Goal: Task Accomplishment & Management: Complete application form

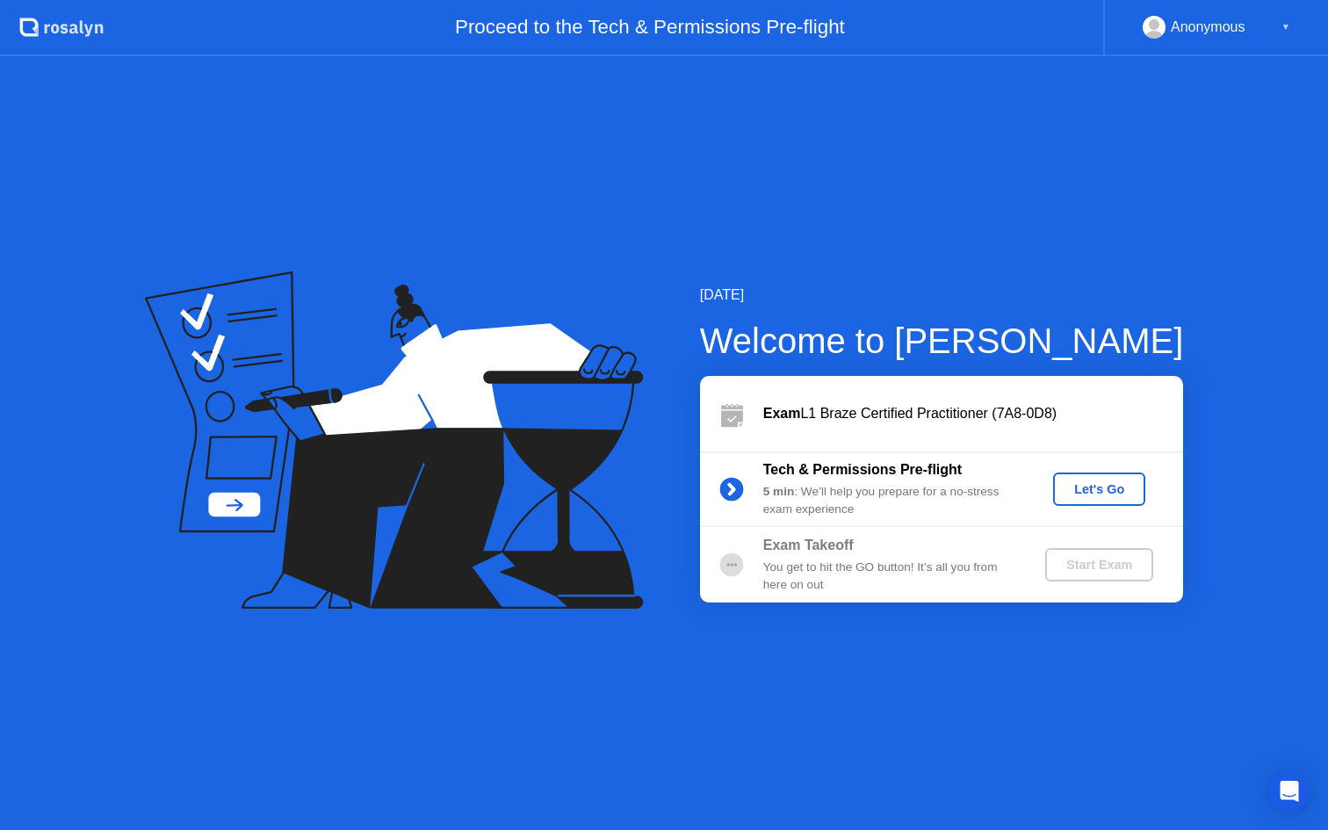
click at [1113, 499] on button "Let's Go" at bounding box center [1099, 489] width 92 height 33
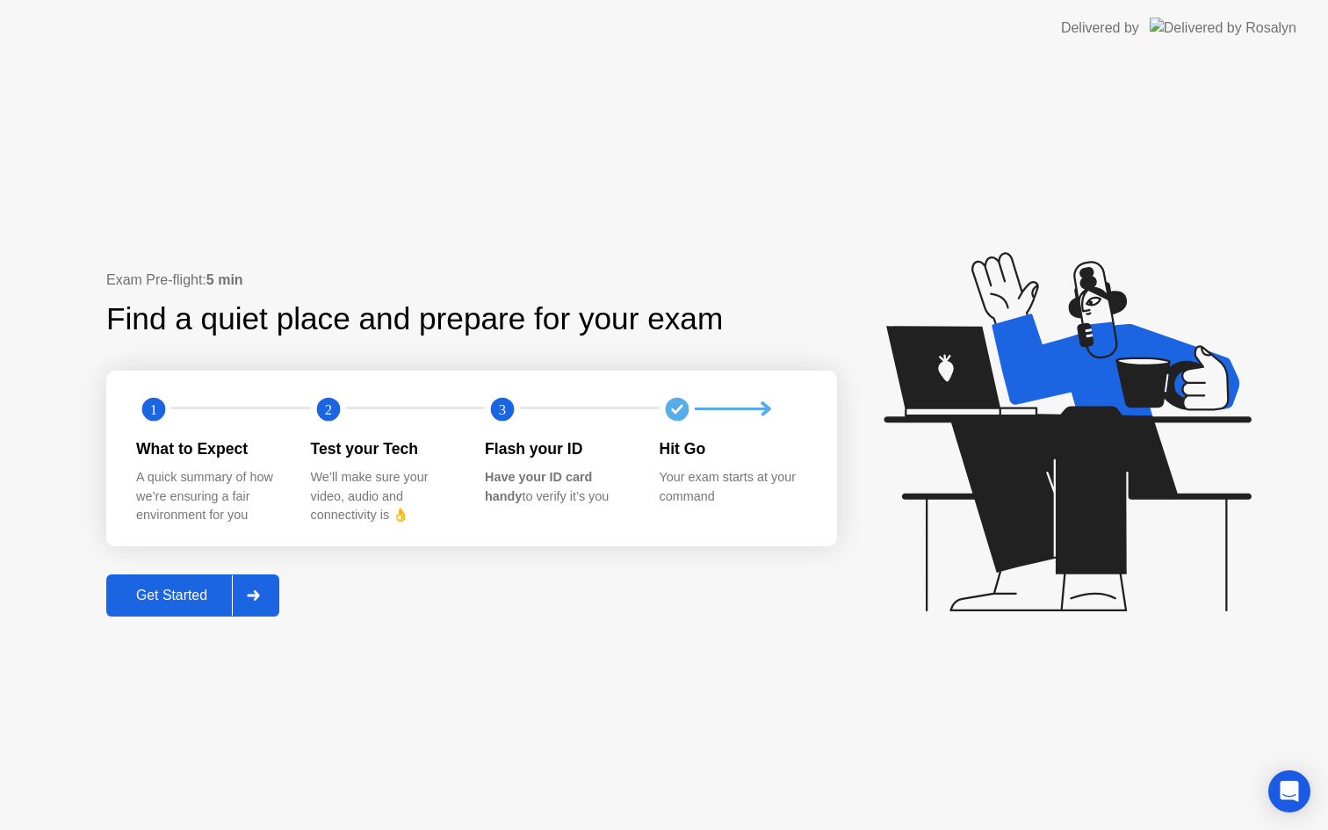
click at [189, 597] on div "Get Started" at bounding box center [172, 596] width 120 height 16
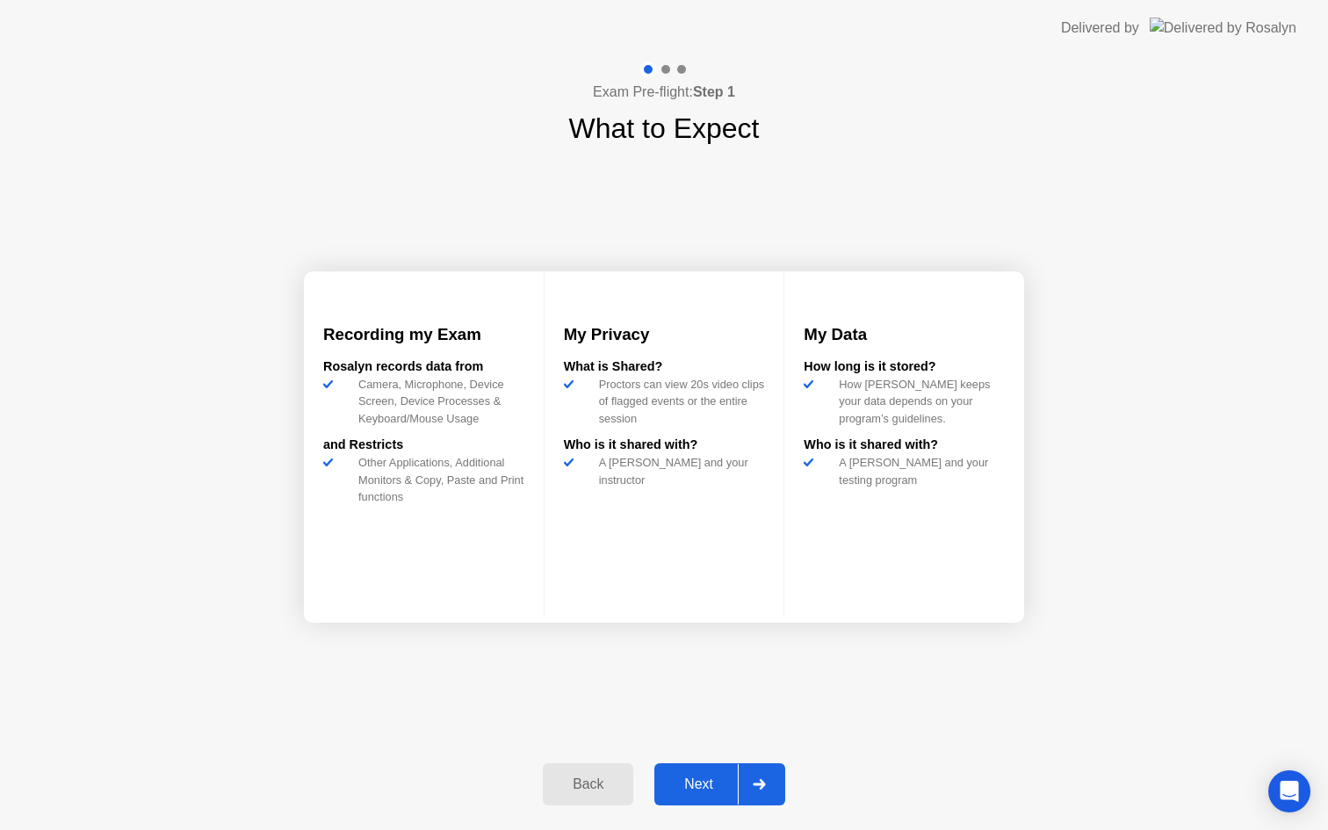
click at [710, 783] on div "Next" at bounding box center [699, 785] width 78 height 16
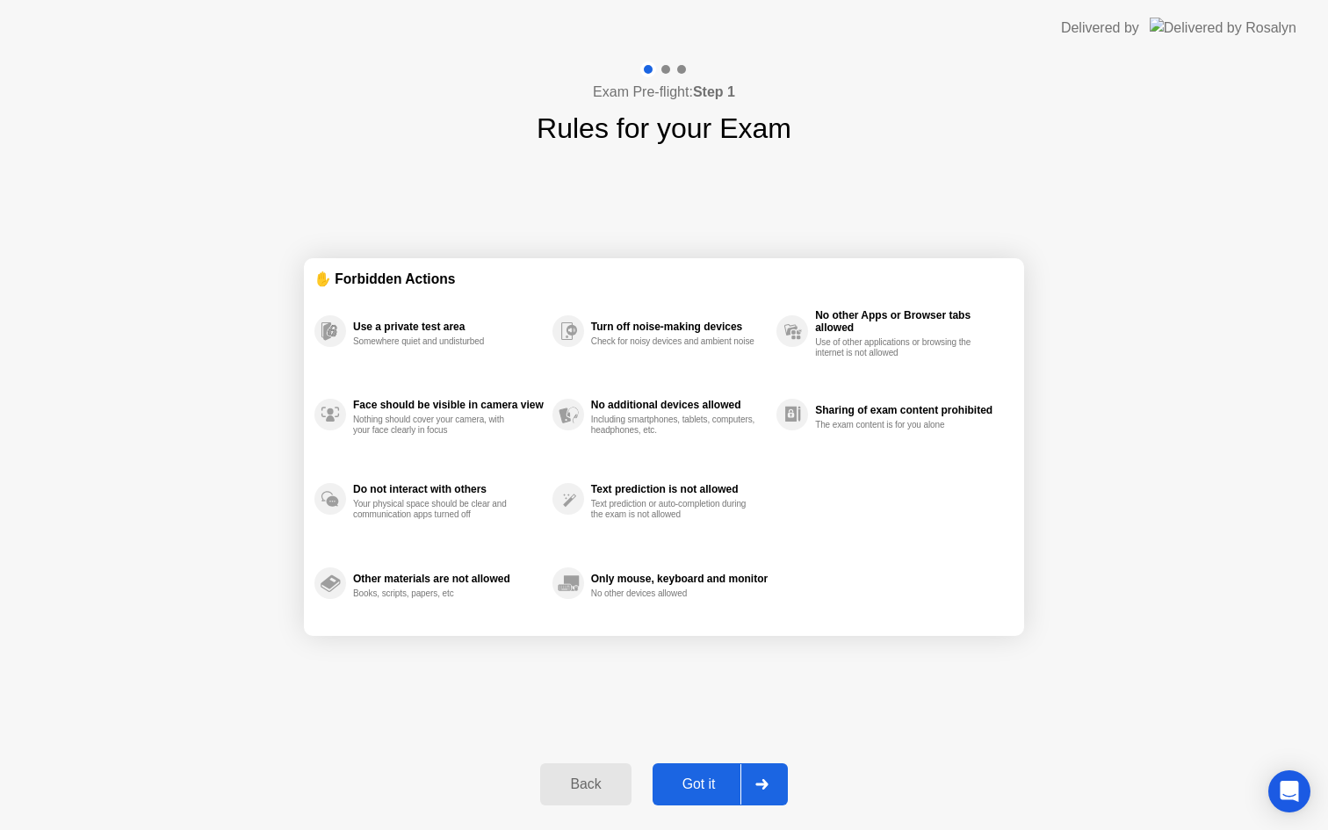
click at [710, 783] on div "Got it" at bounding box center [699, 785] width 83 height 16
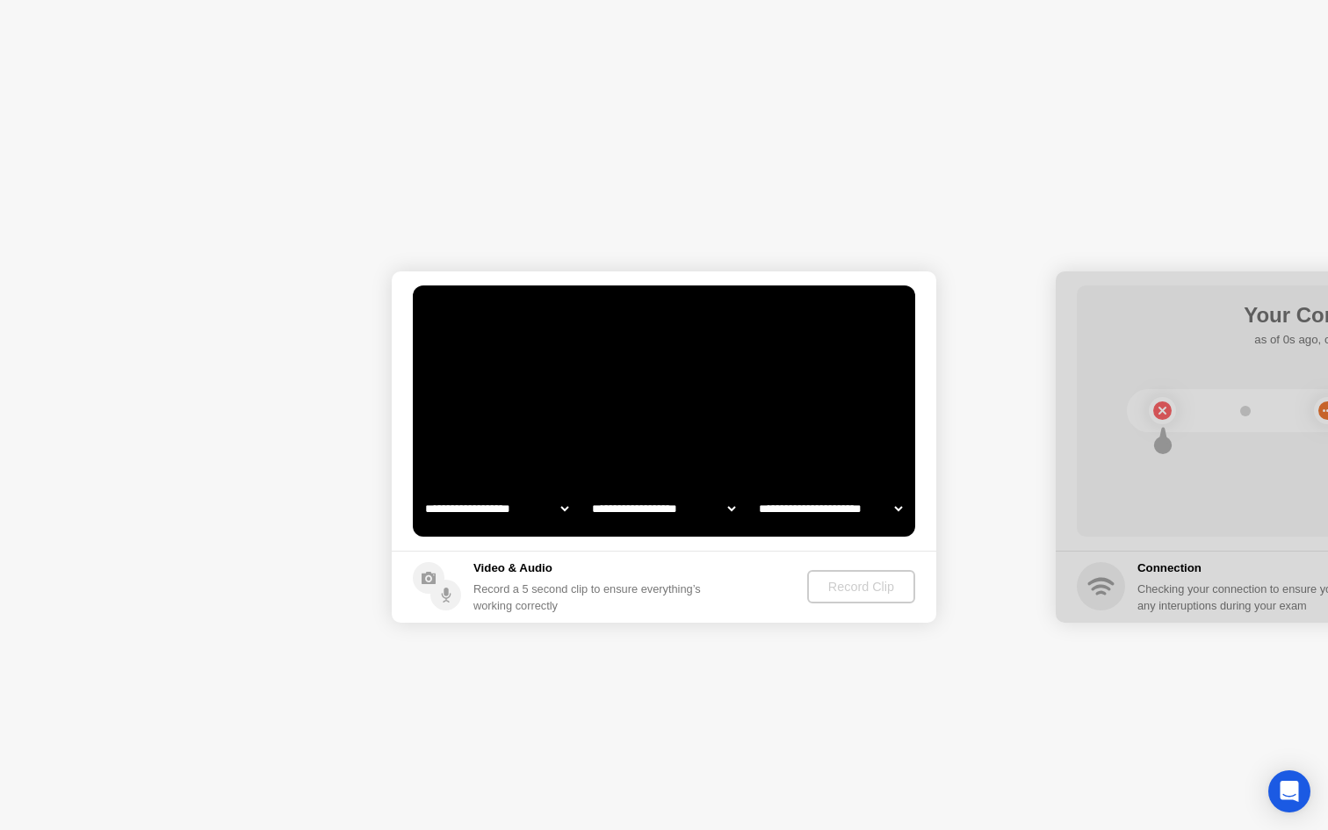
select select "**********"
select select "*******"
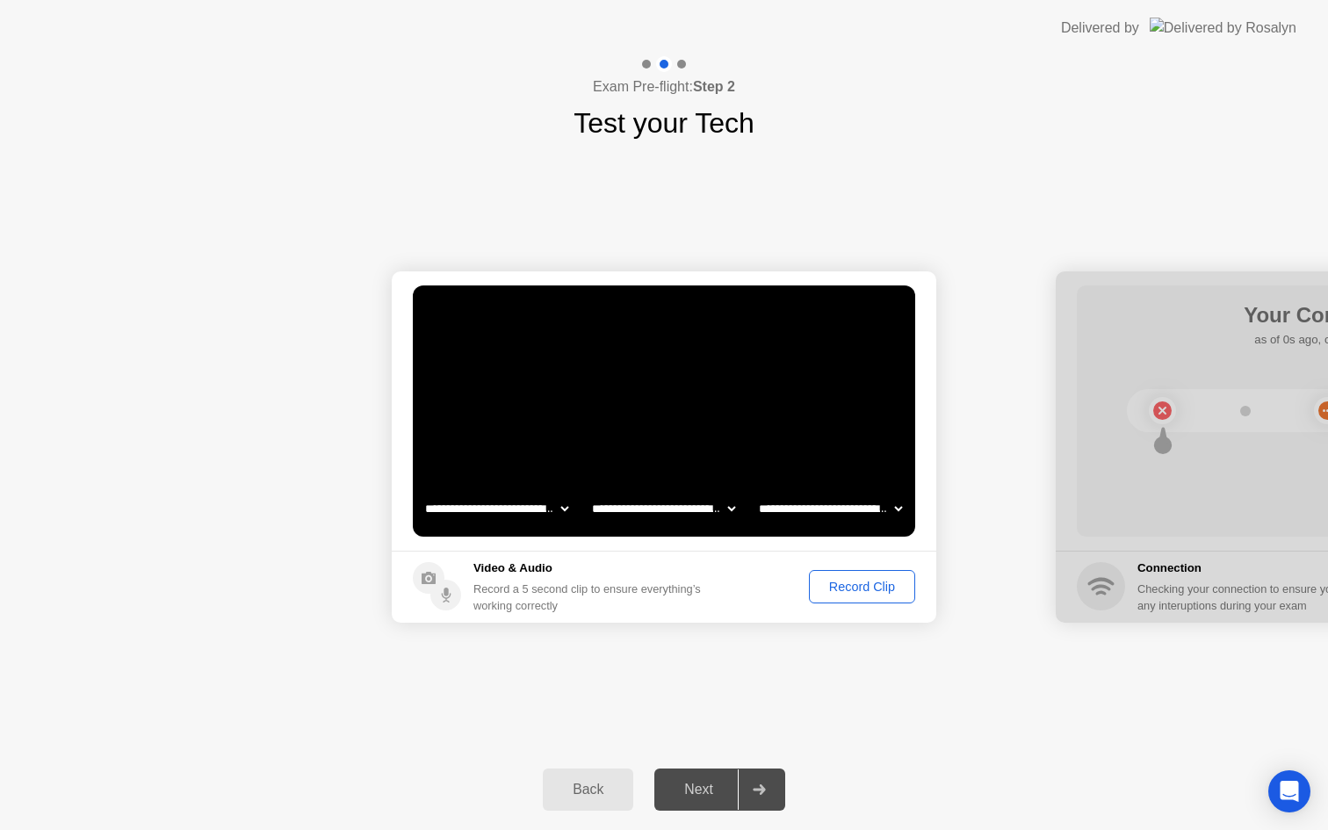
click at [853, 588] on div "Record Clip" at bounding box center [862, 587] width 94 height 14
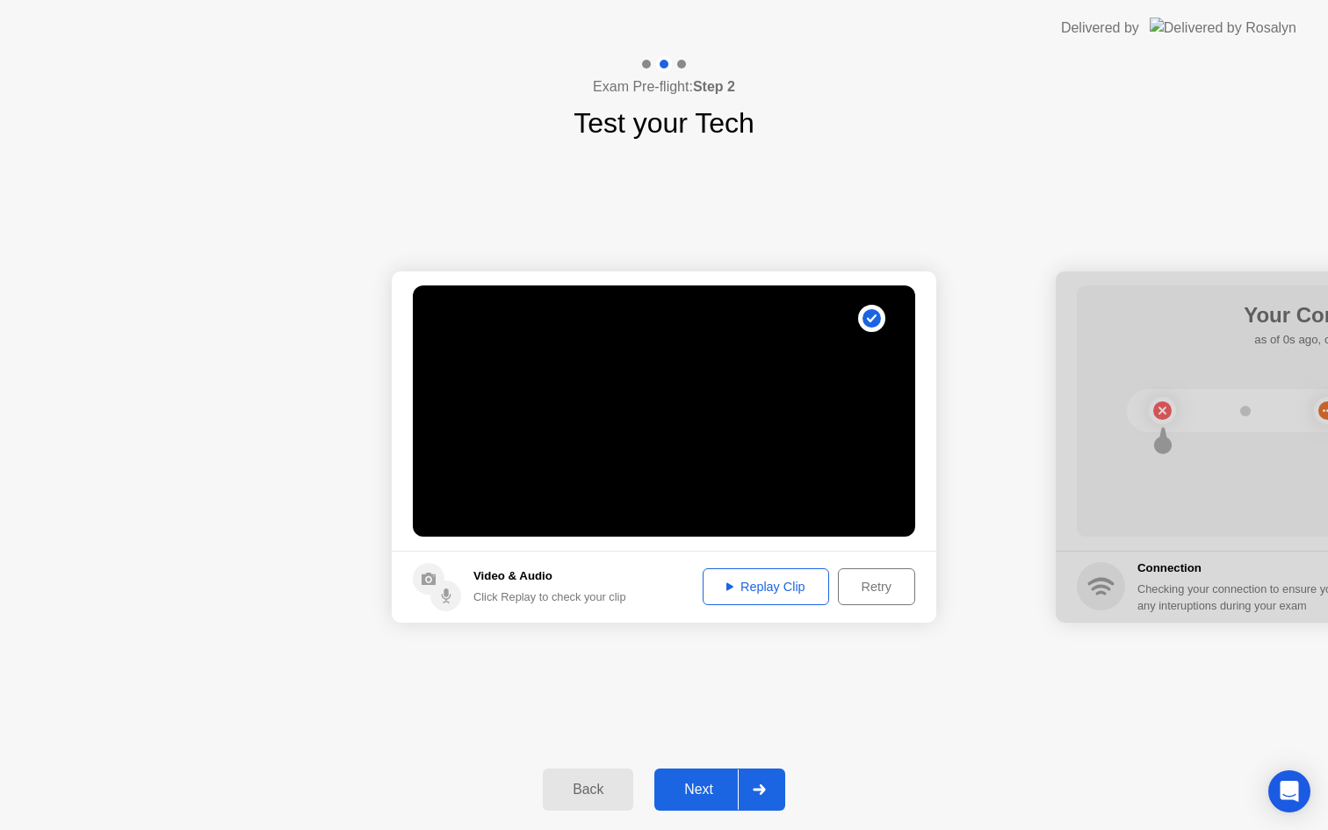
click at [783, 593] on div "Replay Clip" at bounding box center [766, 587] width 114 height 14
click at [697, 793] on div "Next" at bounding box center [699, 790] width 78 height 16
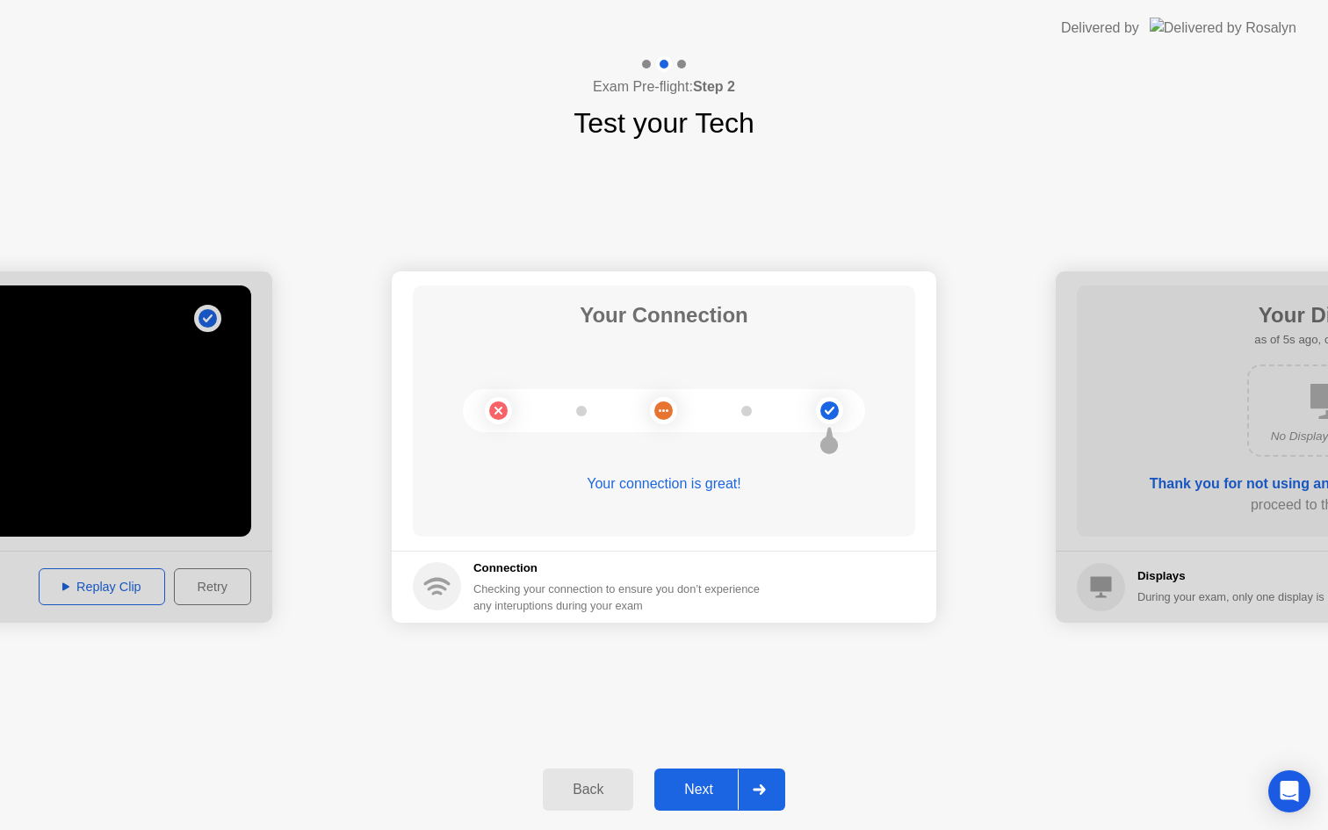
click at [713, 790] on div "Next" at bounding box center [699, 790] width 78 height 16
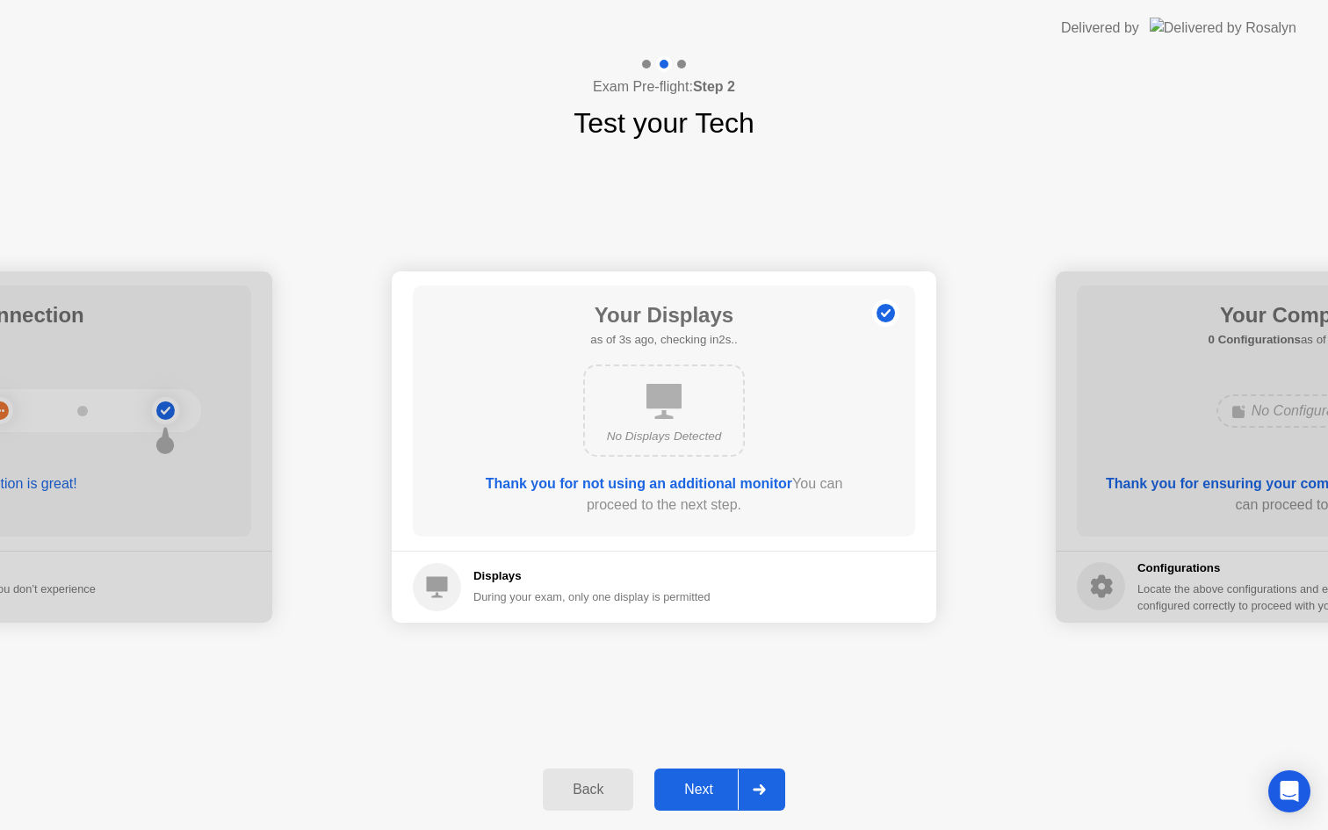
click at [711, 794] on div "Next" at bounding box center [699, 790] width 78 height 16
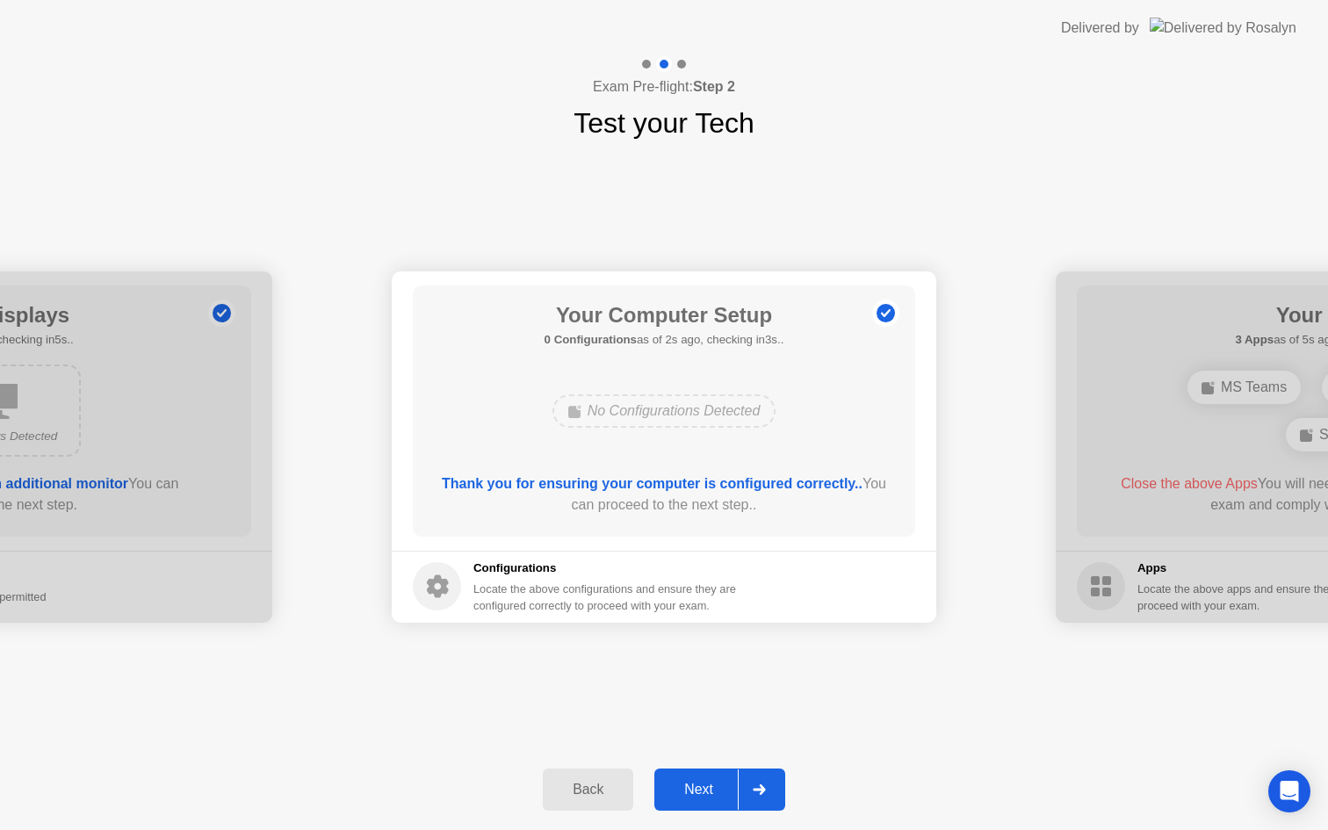
click at [711, 794] on div "Next" at bounding box center [699, 790] width 78 height 16
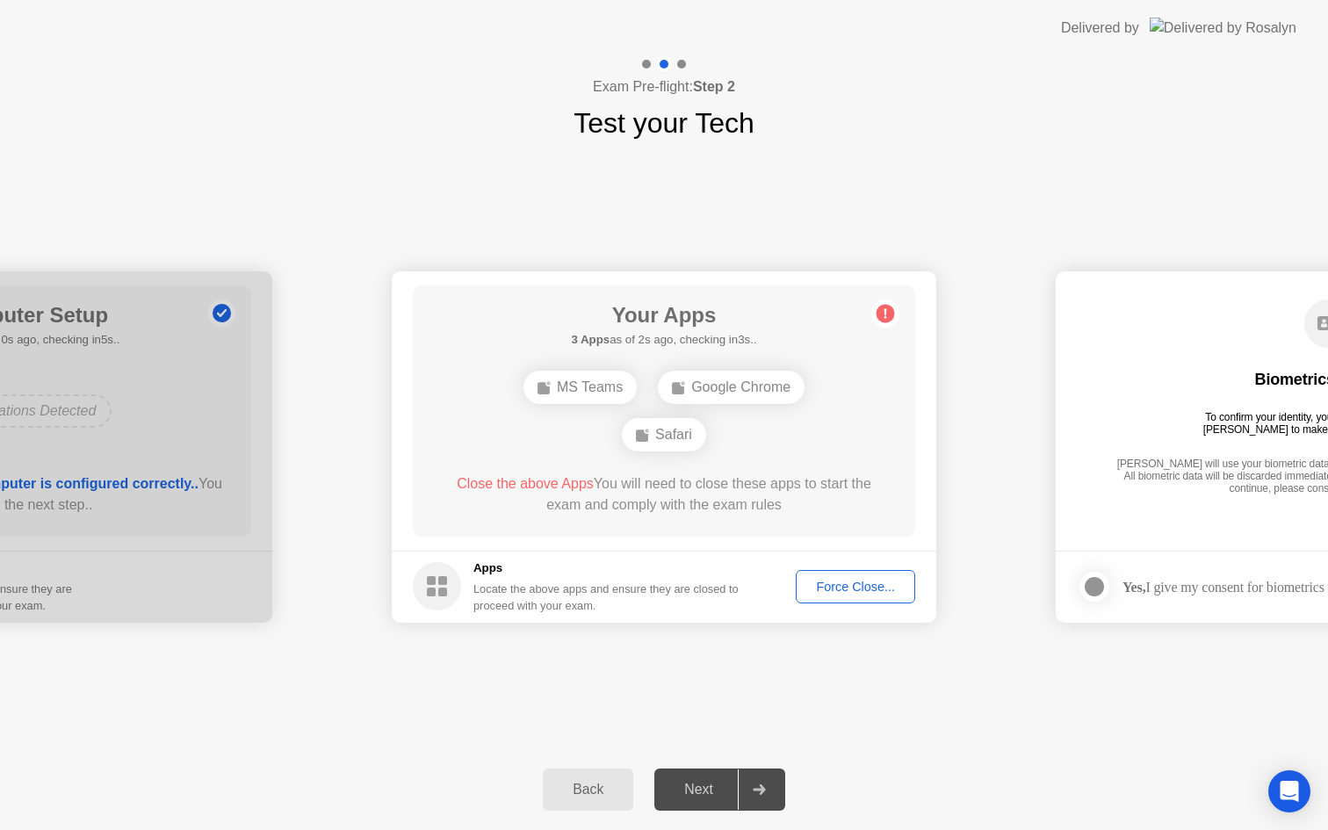
click at [832, 575] on button "Force Close..." at bounding box center [855, 586] width 119 height 33
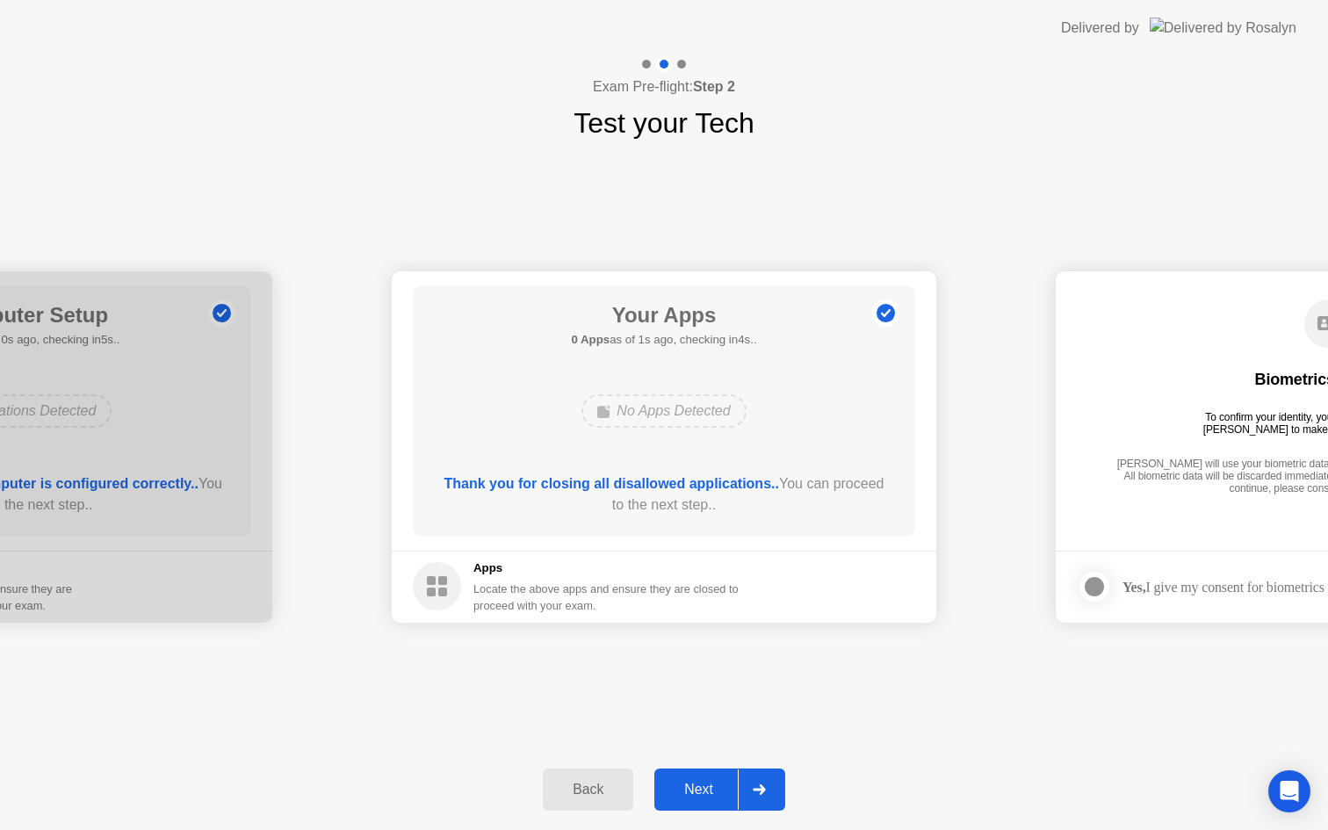
click at [703, 790] on div "Next" at bounding box center [699, 790] width 78 height 16
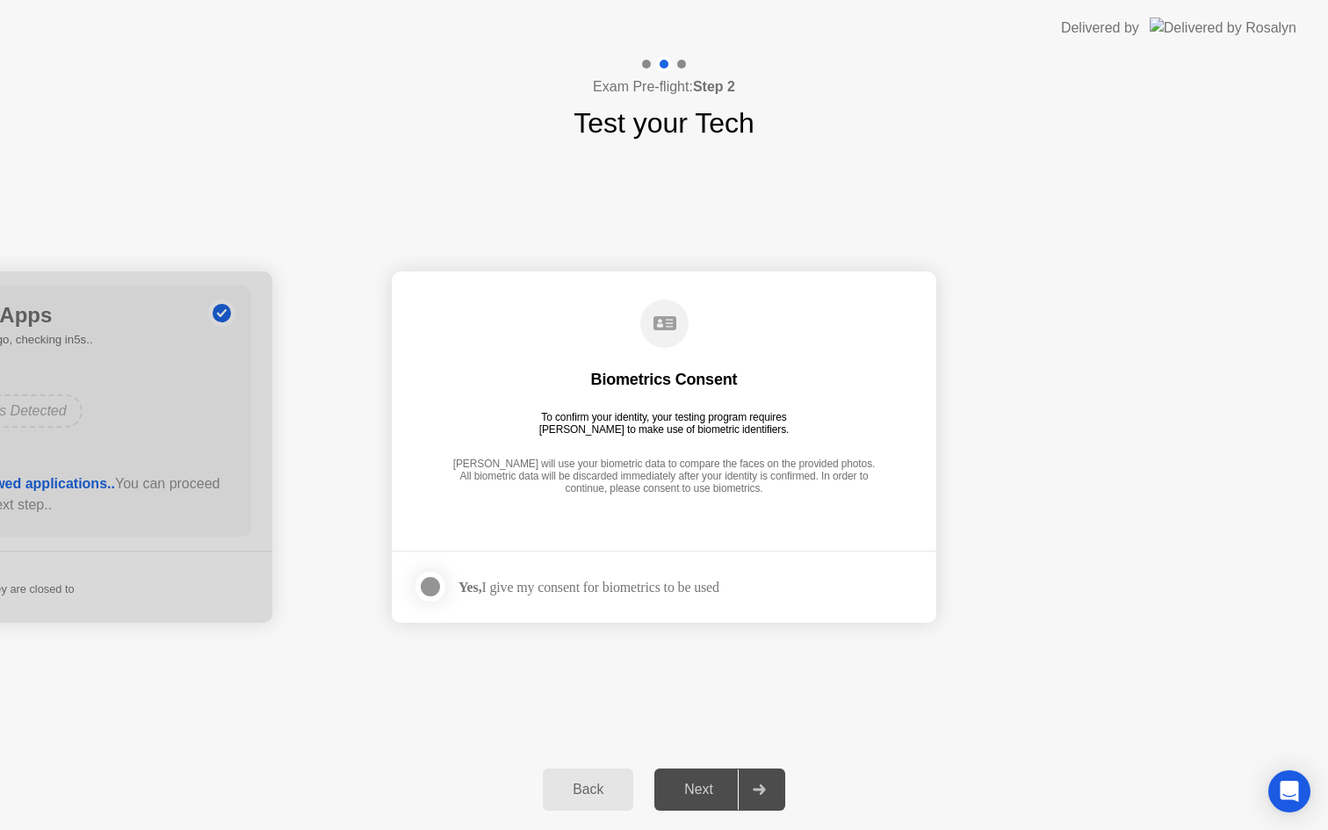
click at [441, 586] on div at bounding box center [430, 586] width 21 height 21
click at [720, 811] on div "Back Next" at bounding box center [664, 789] width 1328 height 81
click at [712, 796] on div "Next" at bounding box center [699, 790] width 78 height 16
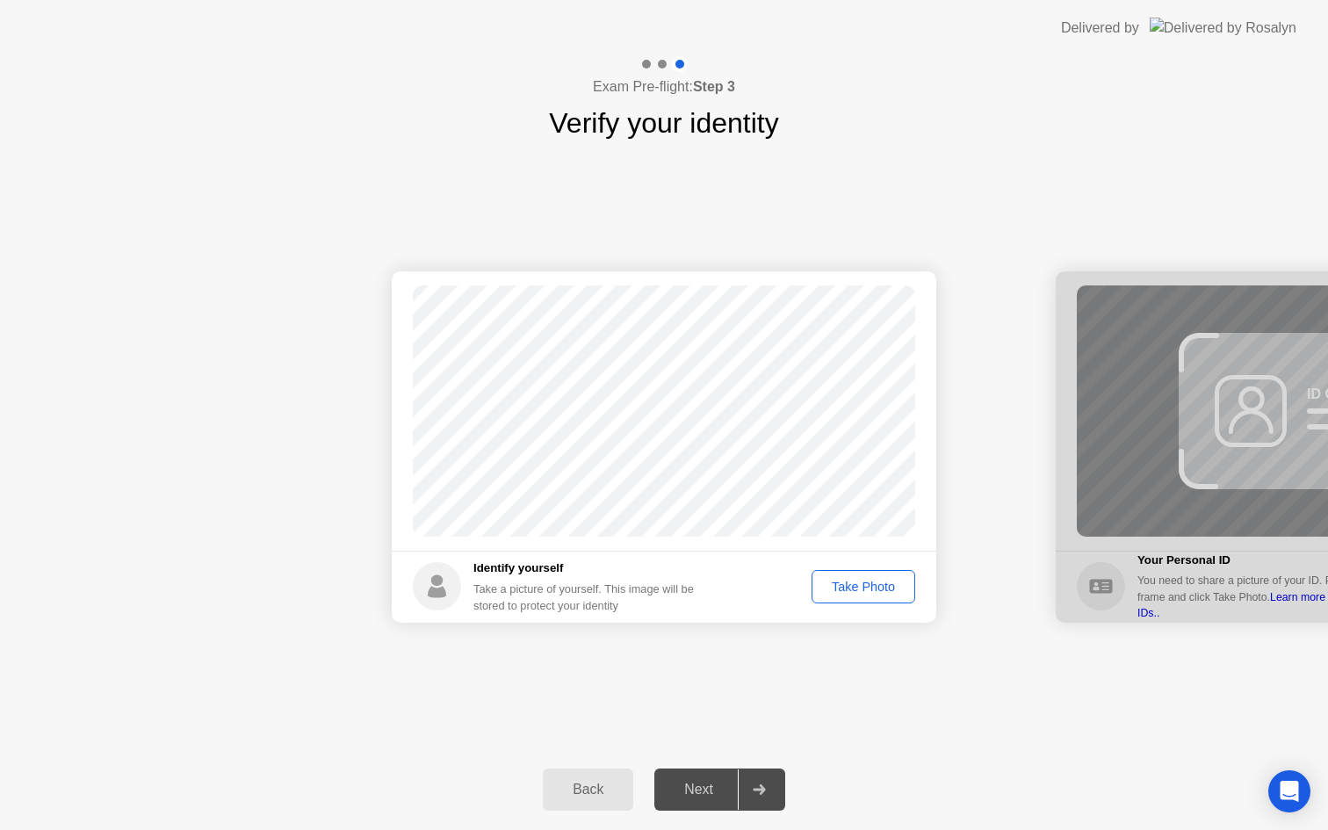
click at [871, 594] on div "Take Photo" at bounding box center [863, 587] width 91 height 14
click at [706, 791] on div "Next" at bounding box center [699, 790] width 78 height 16
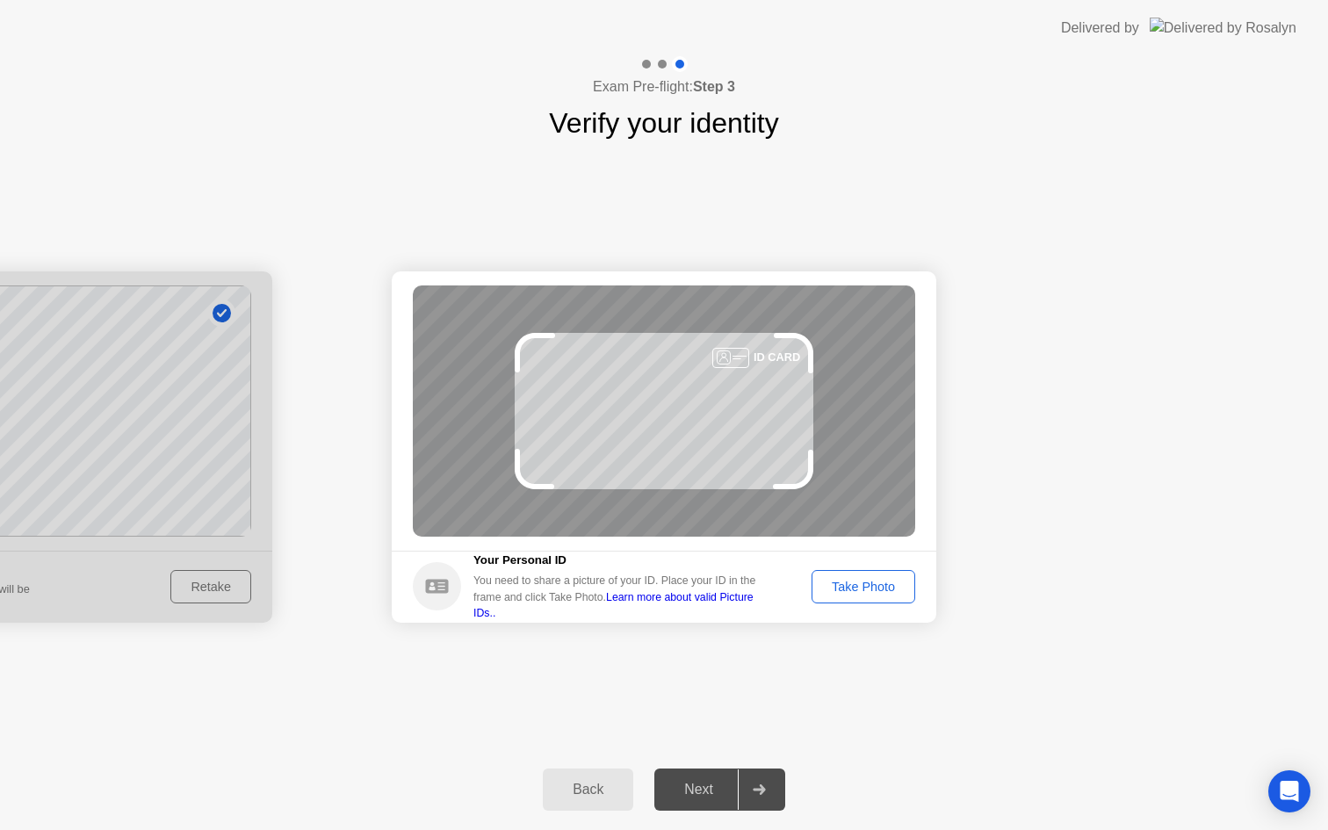
click at [859, 596] on button "Take Photo" at bounding box center [864, 586] width 104 height 33
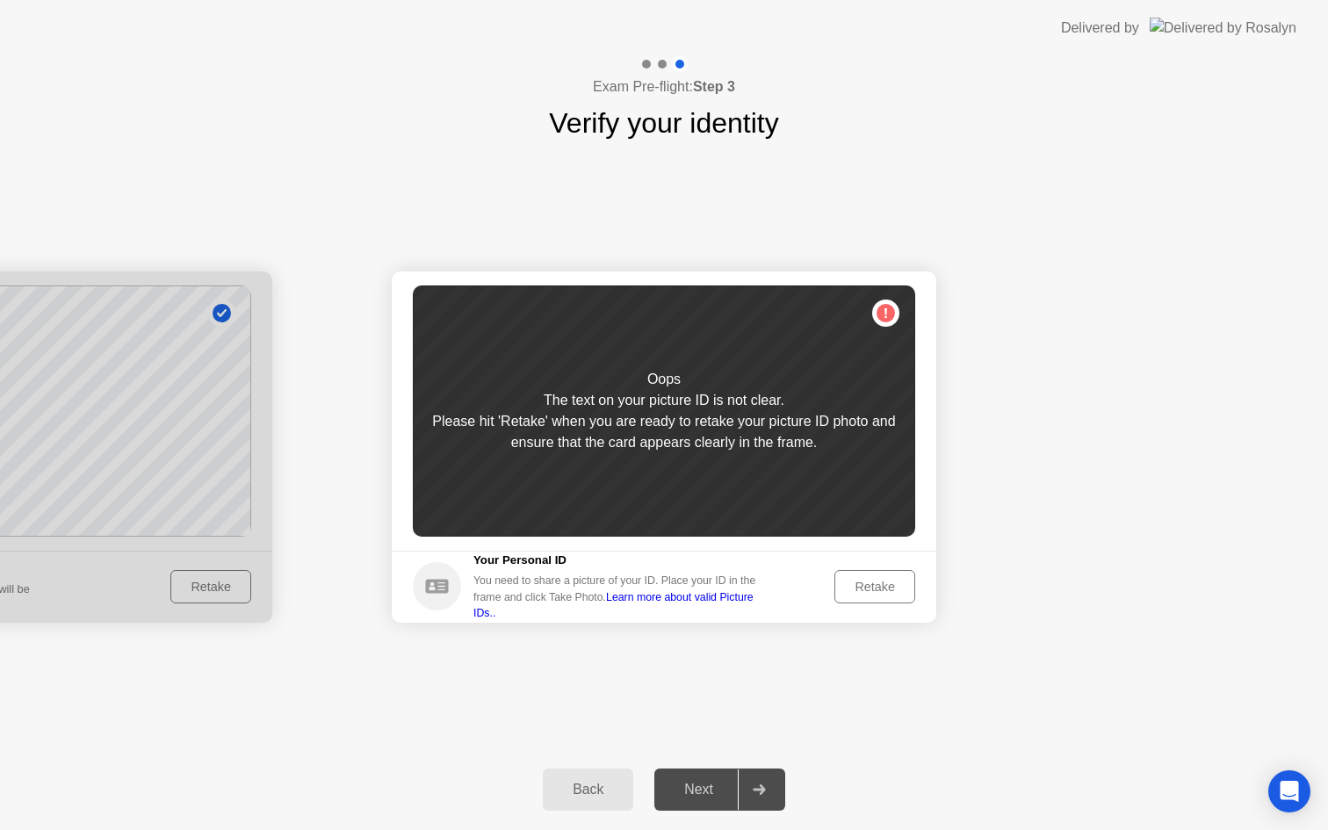
click at [871, 576] on button "Retake" at bounding box center [874, 586] width 81 height 33
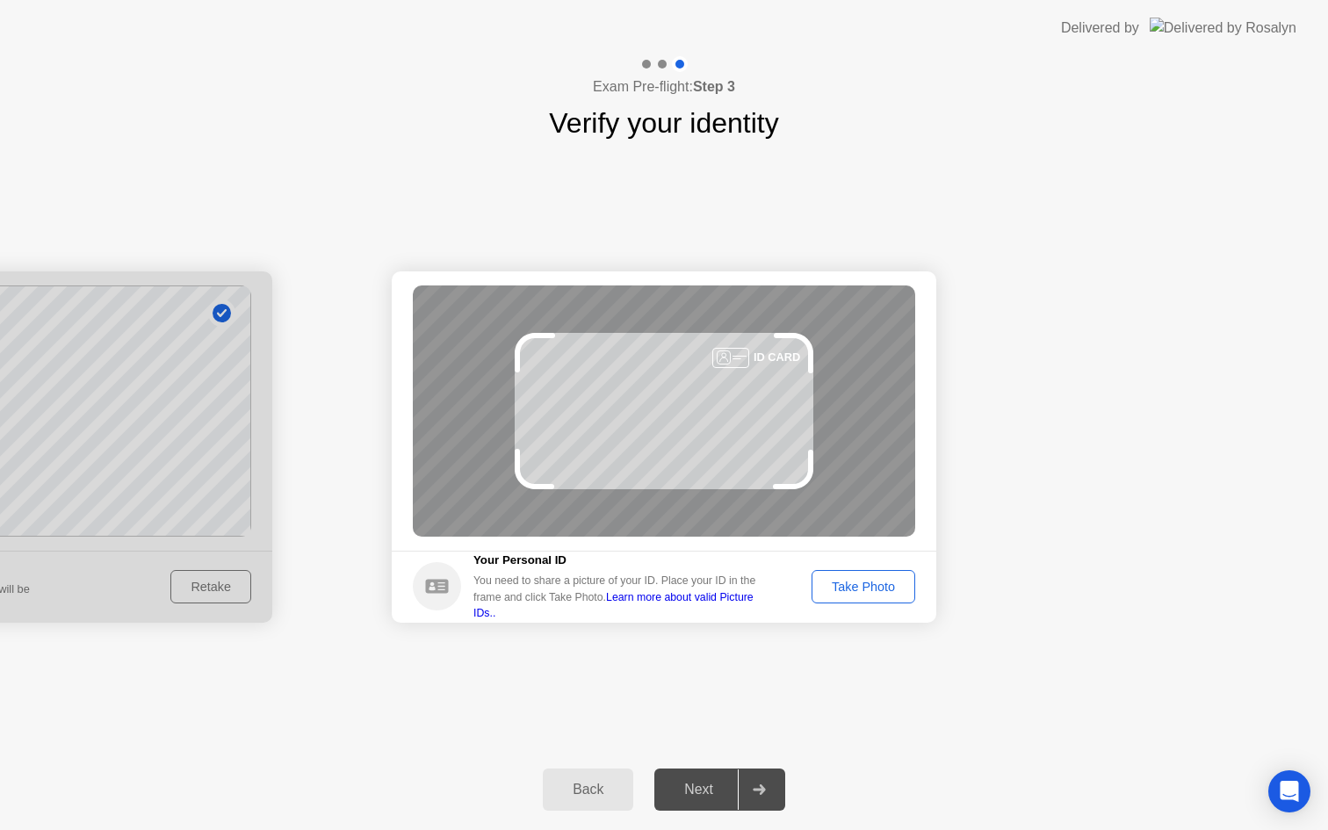
click at [883, 589] on div "Take Photo" at bounding box center [863, 587] width 91 height 14
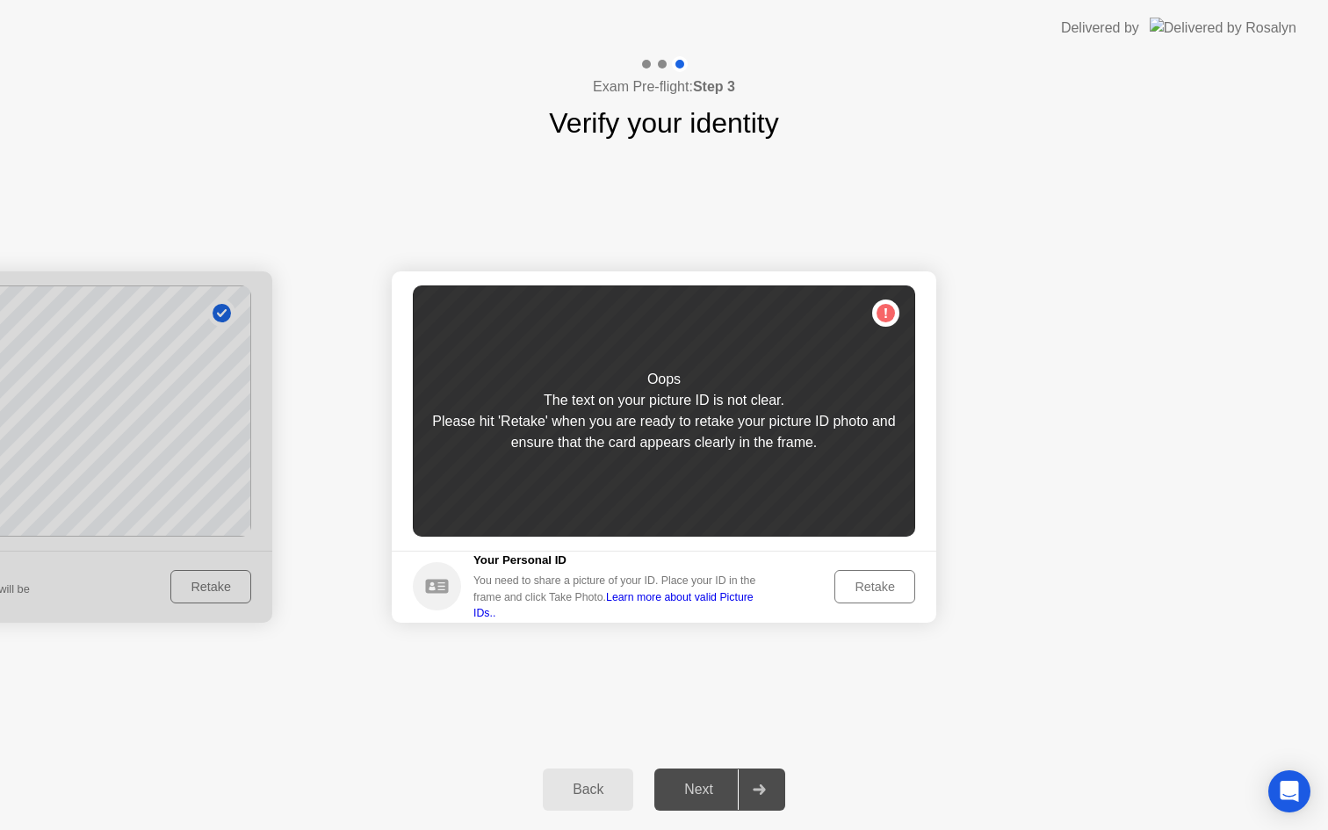
click at [883, 589] on div "Retake" at bounding box center [875, 587] width 69 height 14
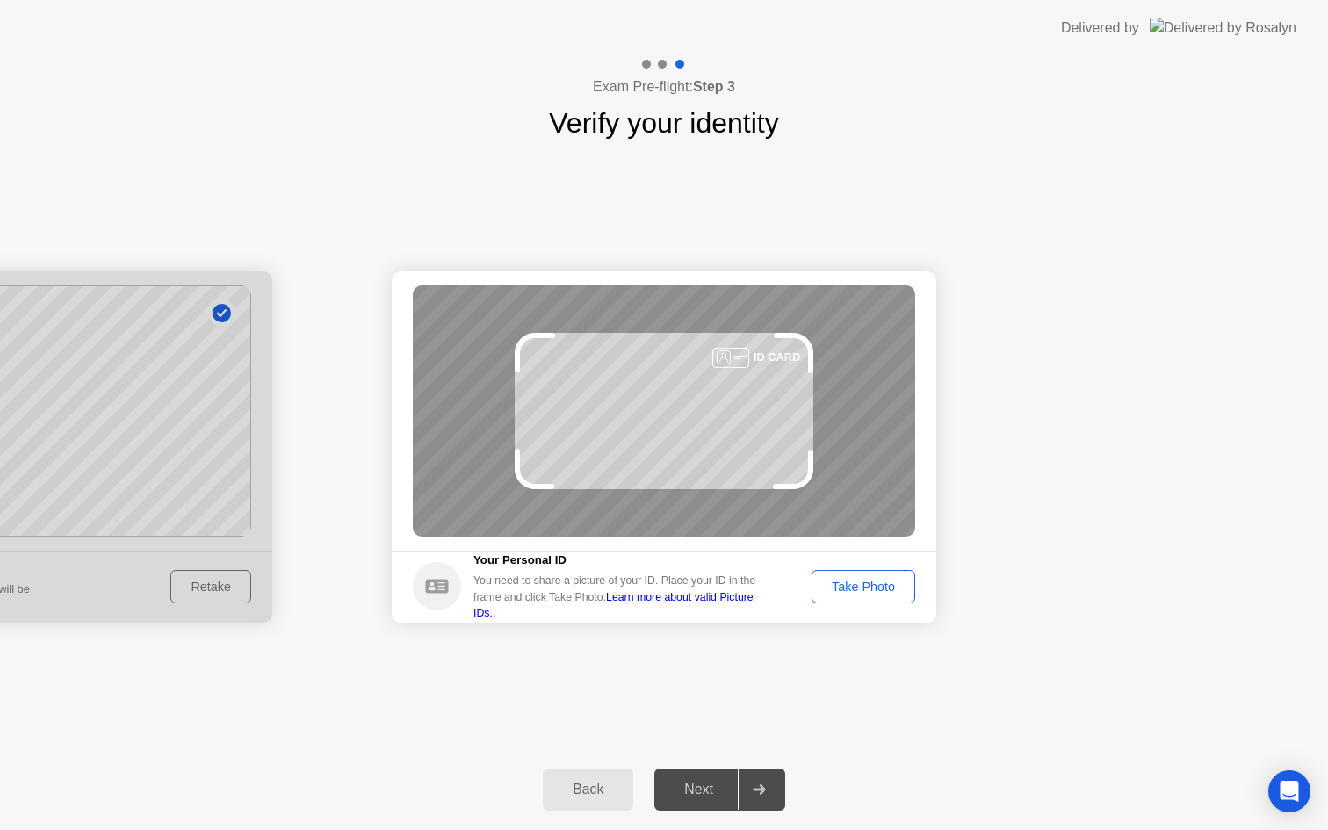
click at [883, 589] on div "Take Photo" at bounding box center [863, 587] width 91 height 14
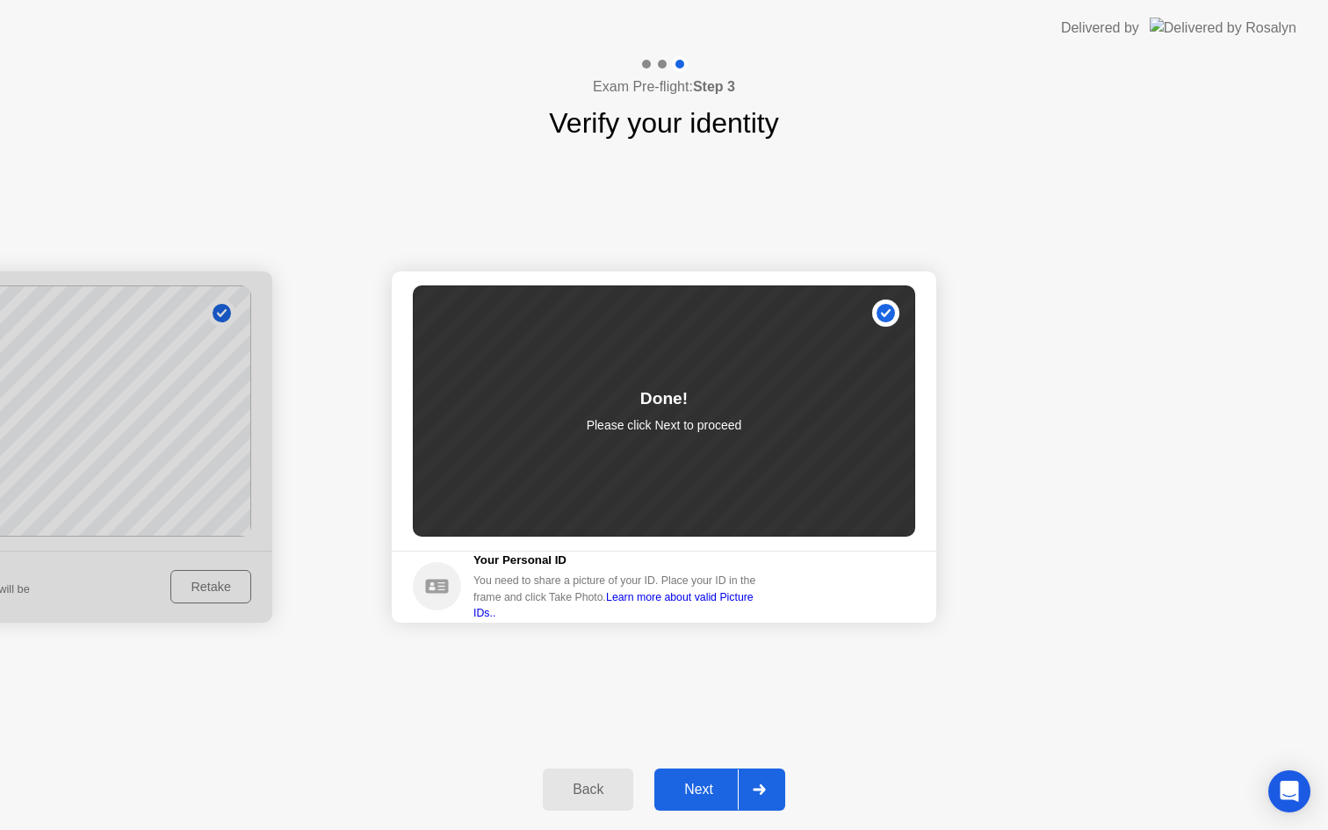
click at [684, 782] on div "Next" at bounding box center [699, 790] width 78 height 16
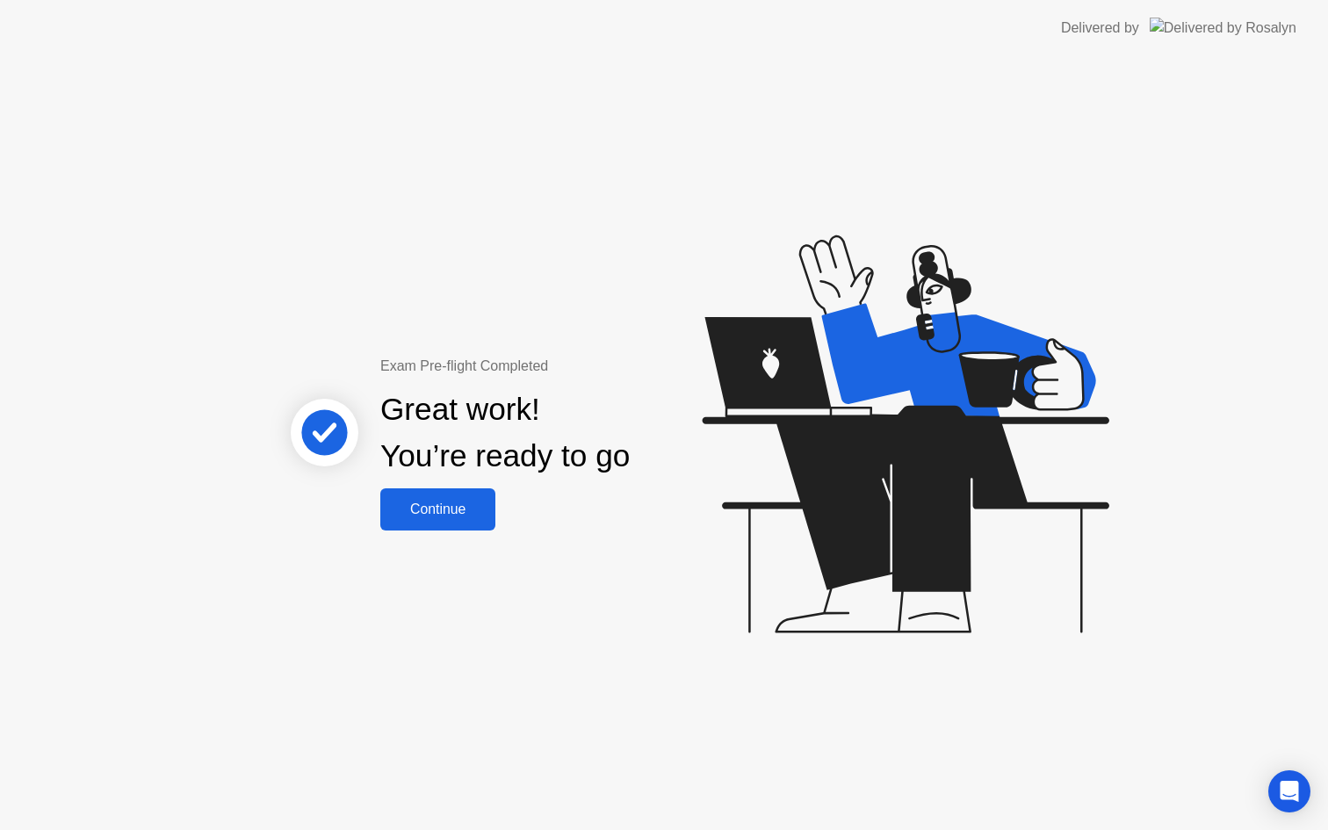
click at [455, 502] on div "Continue" at bounding box center [438, 510] width 105 height 16
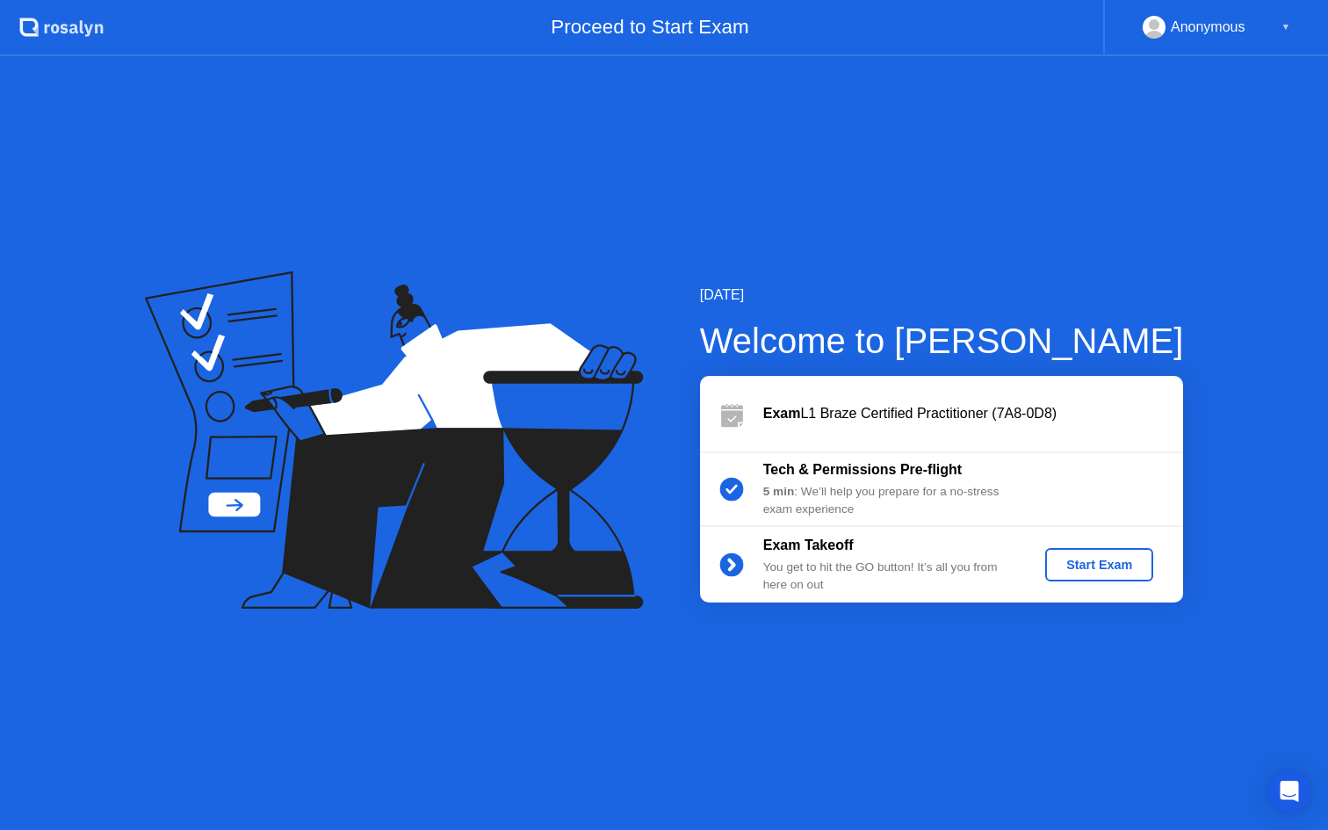
click at [1114, 575] on button "Start Exam" at bounding box center [1099, 564] width 108 height 33
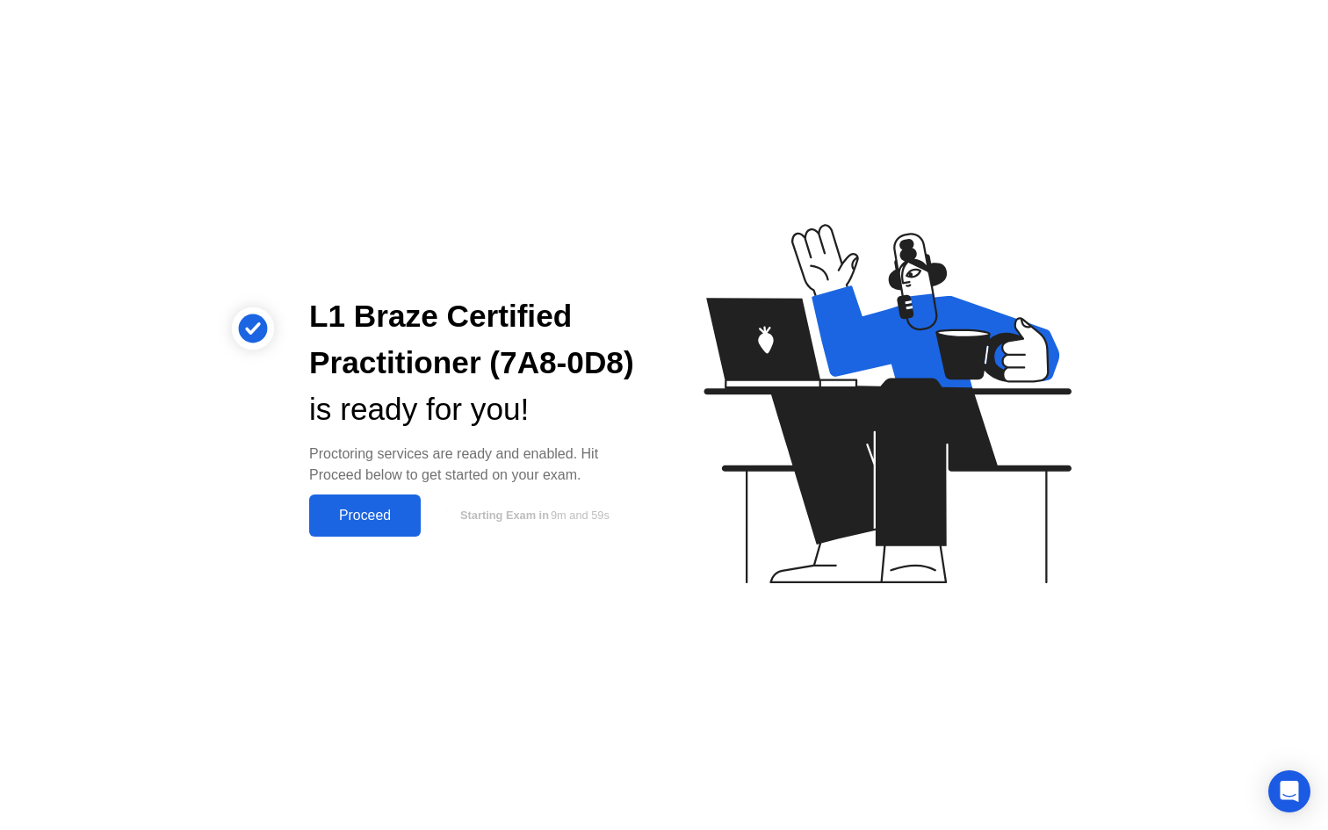
click at [398, 524] on div "Proceed" at bounding box center [364, 516] width 101 height 16
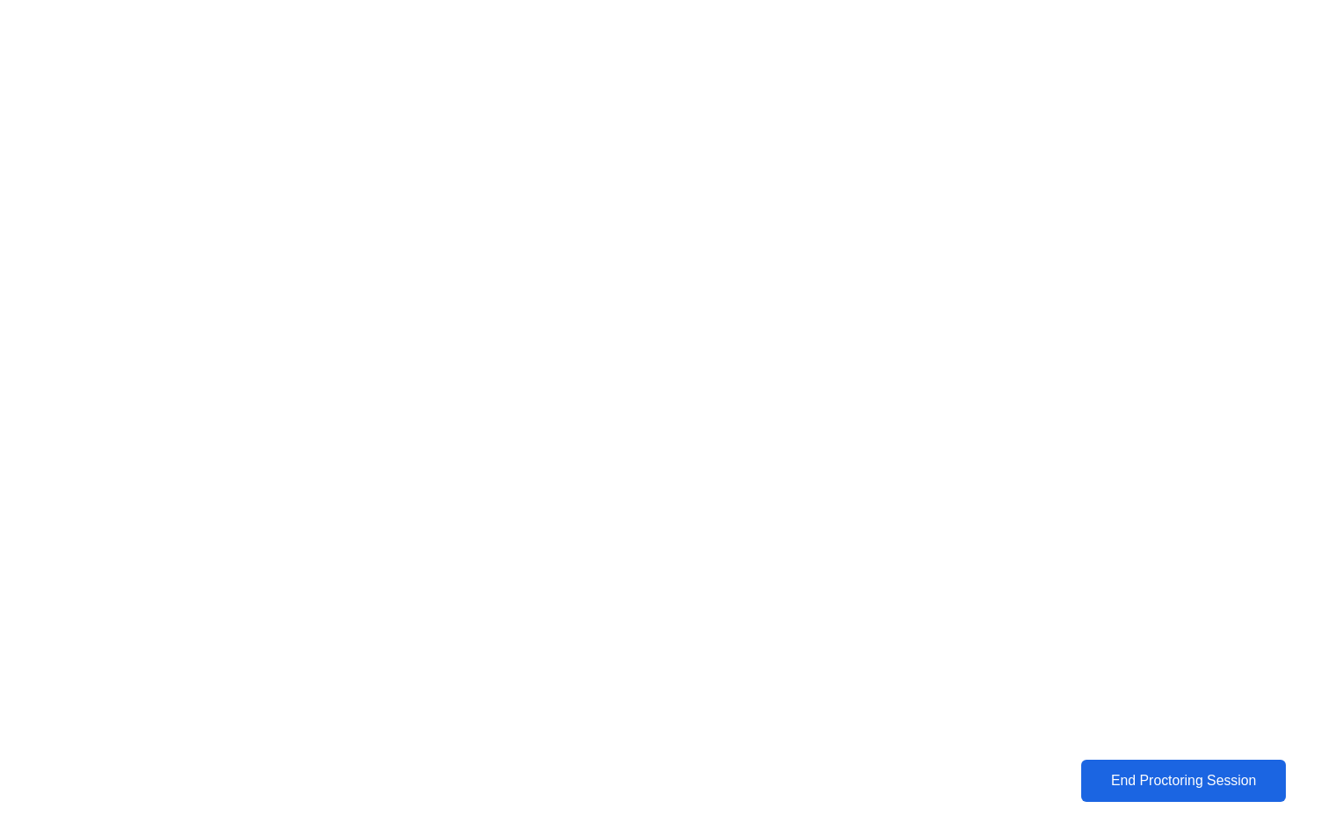
click at [1153, 795] on button "End Proctoring Session" at bounding box center [1183, 781] width 205 height 42
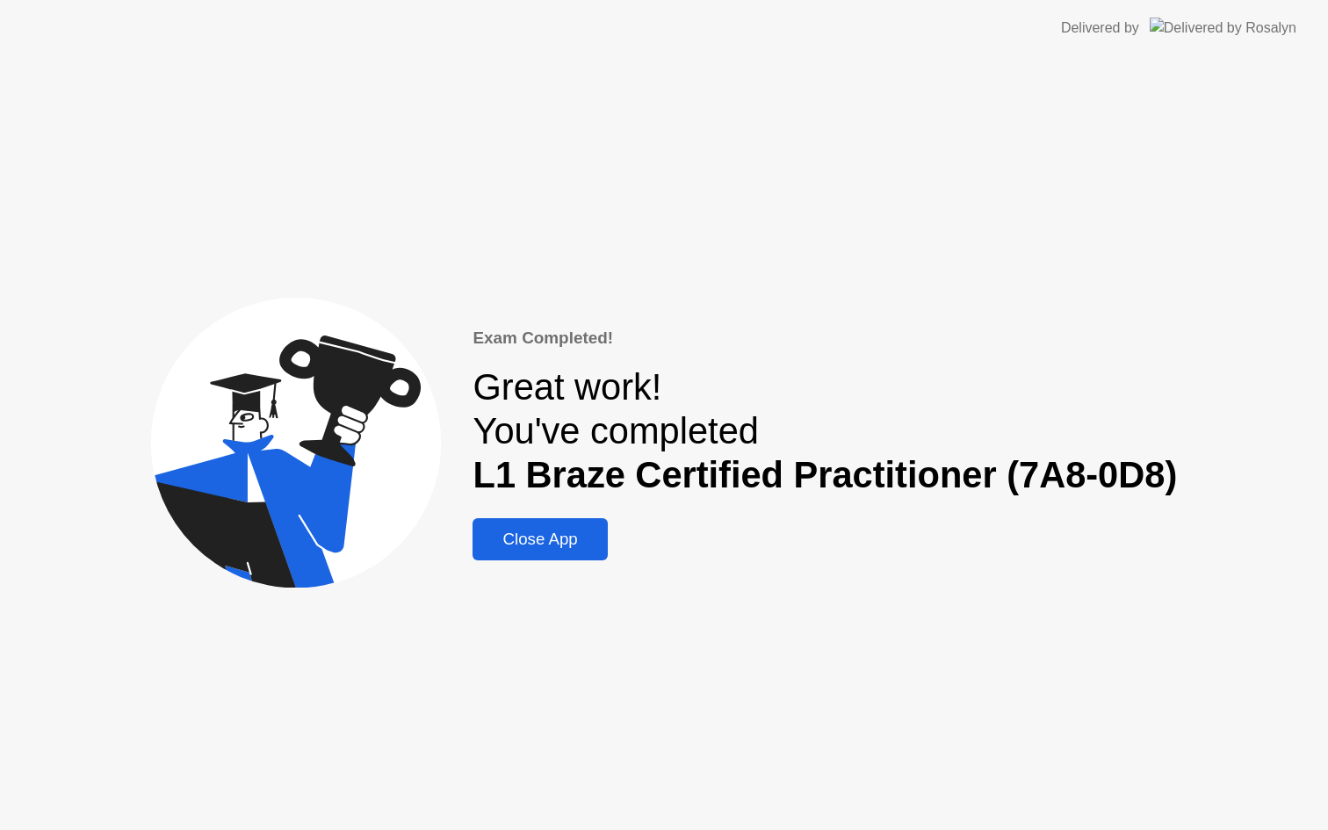
click at [563, 546] on div "Close App" at bounding box center [540, 539] width 124 height 19
